Goal: Obtain resource: Obtain resource

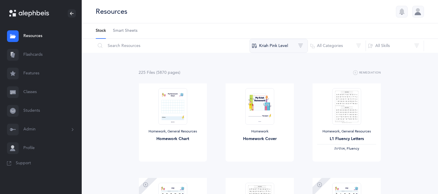
click at [277, 46] on button "Kriah Pink Level" at bounding box center [278, 46] width 58 height 14
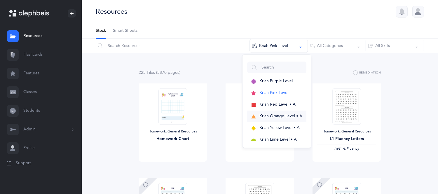
click at [278, 115] on span "Kriah Orange Level • A" at bounding box center [280, 116] width 43 height 5
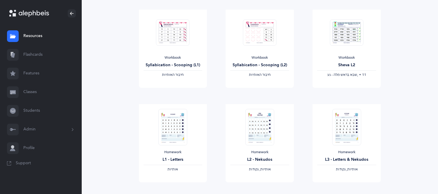
scroll to position [181, 0]
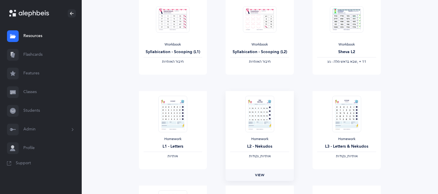
click at [264, 170] on link "View" at bounding box center [259, 175] width 68 height 12
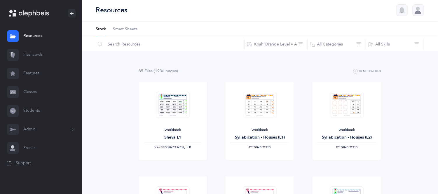
scroll to position [0, 0]
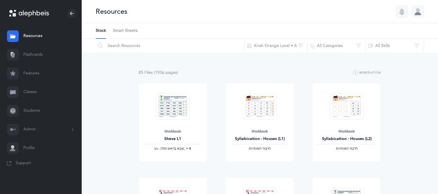
click at [29, 34] on link "Resources" at bounding box center [41, 36] width 82 height 19
click at [35, 52] on link "Flashcards" at bounding box center [41, 54] width 82 height 19
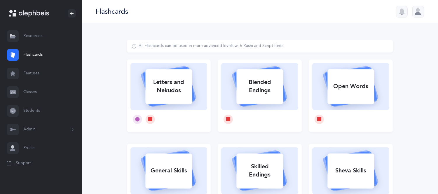
click at [403, 79] on div "All Flashcards can be used in more advanced levels with Rashi and Script fonts.…" at bounding box center [259, 176] width 303 height 273
click at [40, 34] on link "Resources" at bounding box center [41, 36] width 82 height 19
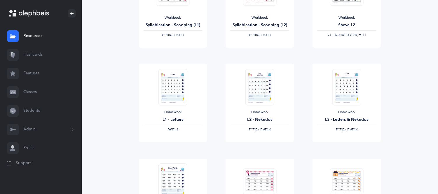
scroll to position [207, 0]
click at [164, 146] on link "View" at bounding box center [173, 149] width 68 height 12
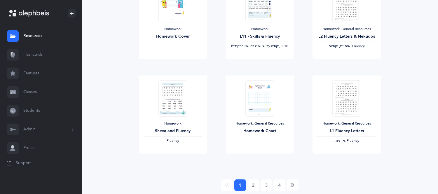
scroll to position [689, 0]
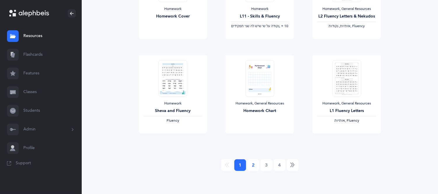
click at [252, 163] on link "2" at bounding box center [253, 165] width 12 height 12
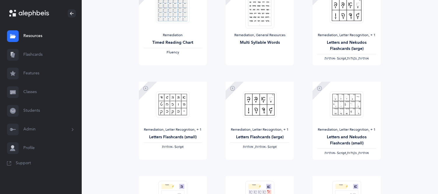
scroll to position [39, 0]
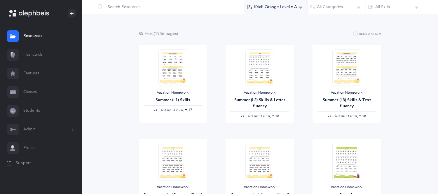
click at [275, 3] on button "Kriah Orange Level • A" at bounding box center [275, 7] width 63 height 14
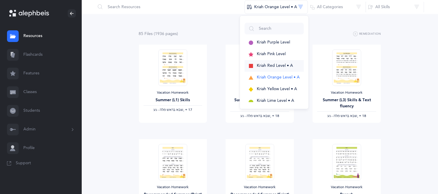
click at [270, 64] on span "Kriah Red Level • A" at bounding box center [275, 65] width 36 height 5
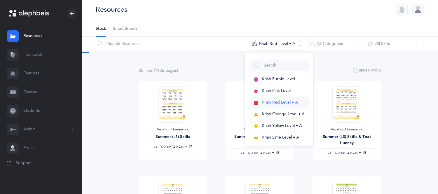
scroll to position [0, 0]
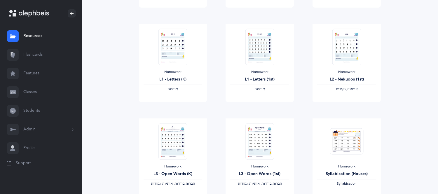
scroll to position [155, 0]
click at [349, 107] on span "View" at bounding box center [346, 106] width 9 height 5
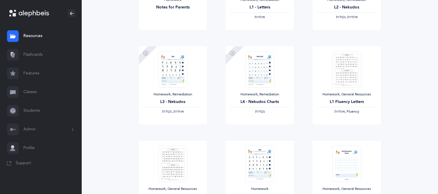
scroll to position [609, 0]
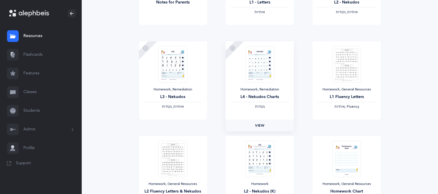
click at [265, 120] on link "View" at bounding box center [259, 126] width 68 height 12
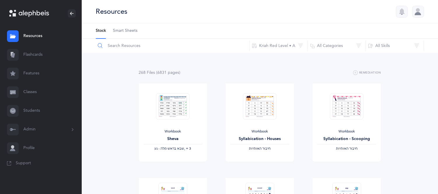
click at [142, 45] on input "text" at bounding box center [172, 46] width 154 height 14
click at [263, 45] on button "Kriah Red Level • A" at bounding box center [278, 46] width 58 height 14
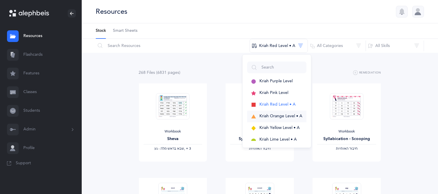
click at [268, 117] on span "Kriah Orange Level • A" at bounding box center [280, 116] width 43 height 5
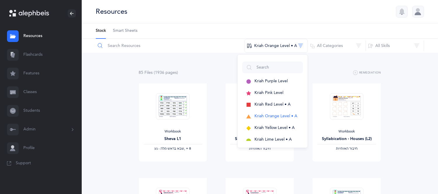
click at [123, 47] on input "text" at bounding box center [169, 46] width 149 height 14
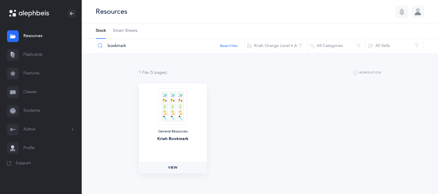
click at [179, 162] on link "View" at bounding box center [173, 168] width 68 height 12
click at [272, 50] on button "Kriah Orange Level • A" at bounding box center [275, 46] width 63 height 14
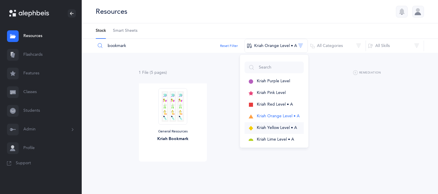
click at [272, 126] on span "Kriah Yellow Level • A" at bounding box center [277, 127] width 40 height 5
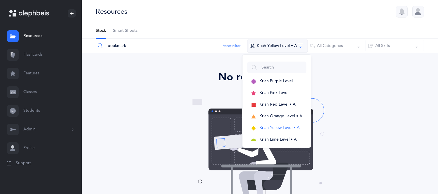
click at [275, 42] on button "Kriah Yellow Level • A" at bounding box center [277, 46] width 61 height 14
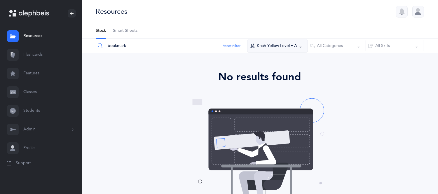
click at [273, 47] on button "Kriah Yellow Level • A" at bounding box center [277, 46] width 61 height 14
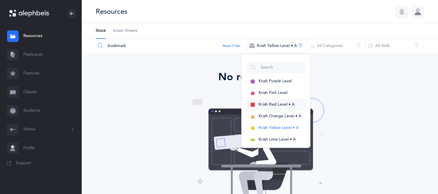
click at [273, 105] on span "Kriah Red Level • A" at bounding box center [276, 104] width 36 height 5
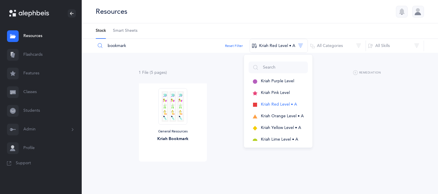
click at [331, 118] on div "General Resources Kriah Bookmark View" at bounding box center [259, 130] width 261 height 94
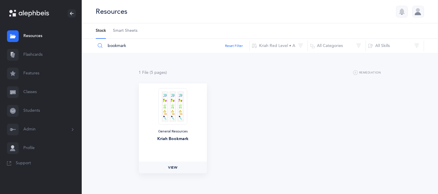
click at [181, 166] on link "View" at bounding box center [173, 168] width 68 height 12
click at [130, 43] on input "bookmark" at bounding box center [172, 46] width 154 height 14
type input "b"
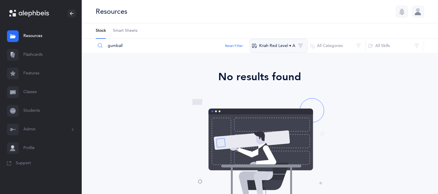
click at [263, 45] on button "Kriah Red Level • A" at bounding box center [278, 46] width 58 height 14
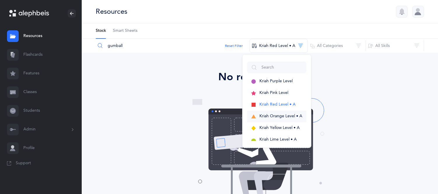
click at [284, 116] on span "Kriah Orange Level • A" at bounding box center [280, 116] width 43 height 5
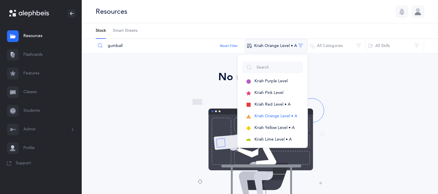
click at [274, 46] on button "Kriah Orange Level • A" at bounding box center [275, 46] width 63 height 14
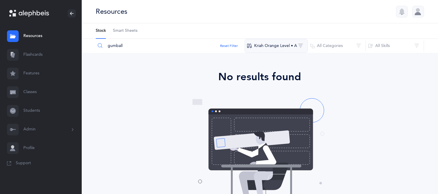
click at [270, 48] on button "Kriah Orange Level • A" at bounding box center [275, 46] width 63 height 14
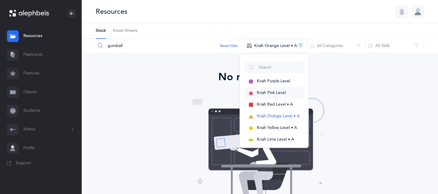
click at [276, 91] on span "Kriah Pink Level" at bounding box center [271, 92] width 29 height 5
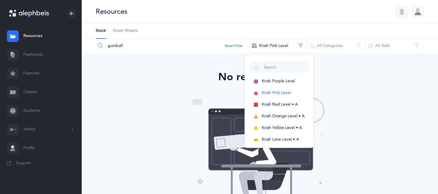
click at [134, 47] on input "gumball" at bounding box center [172, 46] width 154 height 14
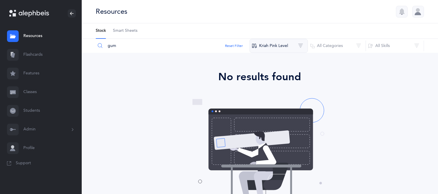
type input "gum"
click at [271, 40] on button "Kriah Pink Level" at bounding box center [278, 46] width 58 height 14
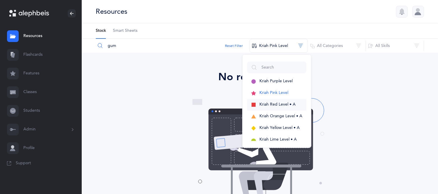
click at [283, 102] on span "Kriah Red Level • A" at bounding box center [277, 104] width 36 height 5
